Goal: Obtain resource: Obtain resource

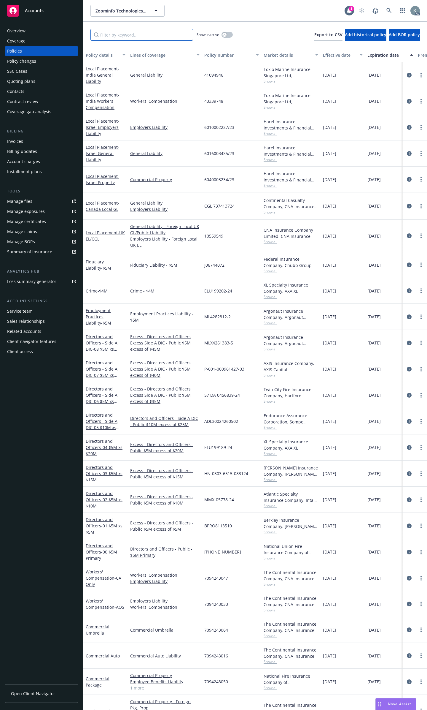
click at [159, 36] on input "Filter by keyword..." at bounding box center [142, 35] width 103 height 12
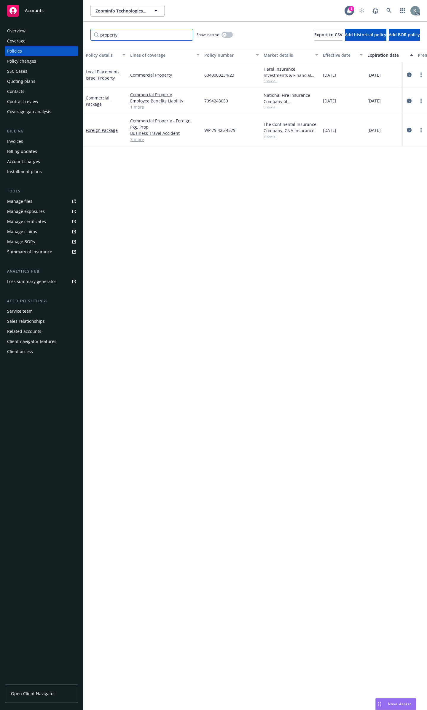
type input "property"
click at [411, 99] on icon "circleInformation" at bounding box center [409, 101] width 5 height 5
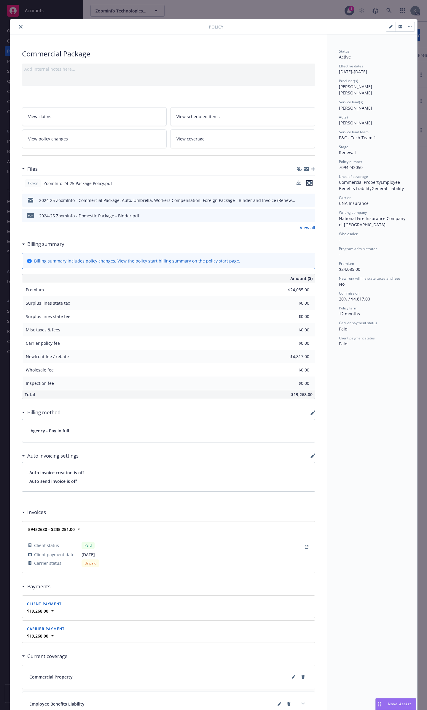
click at [307, 181] on icon "preview file" at bounding box center [309, 183] width 5 height 4
